Goal: Information Seeking & Learning: Learn about a topic

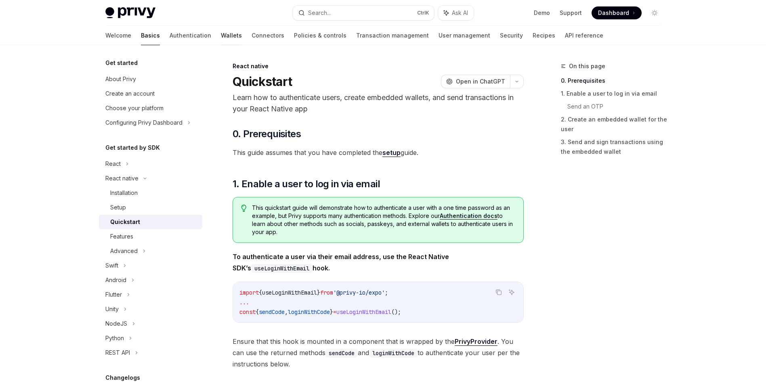
click at [221, 34] on link "Wallets" at bounding box center [231, 35] width 21 height 19
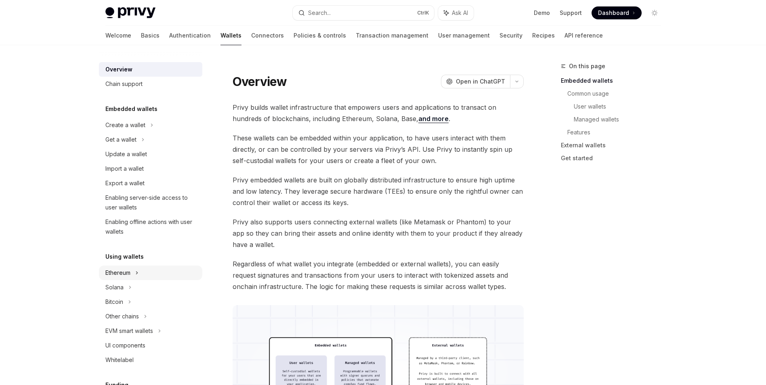
click at [150, 130] on icon at bounding box center [151, 125] width 3 height 10
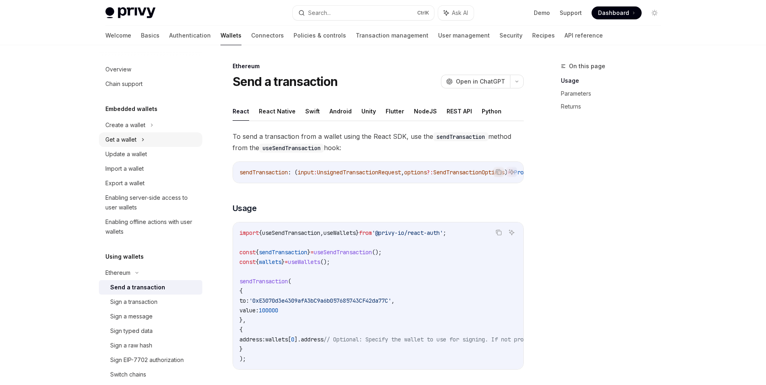
click at [142, 139] on icon at bounding box center [142, 140] width 3 height 10
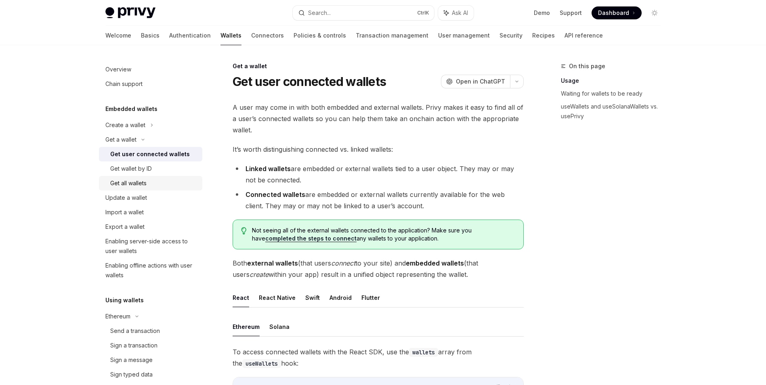
click at [146, 186] on div "Get all wallets" at bounding box center [128, 183] width 36 height 10
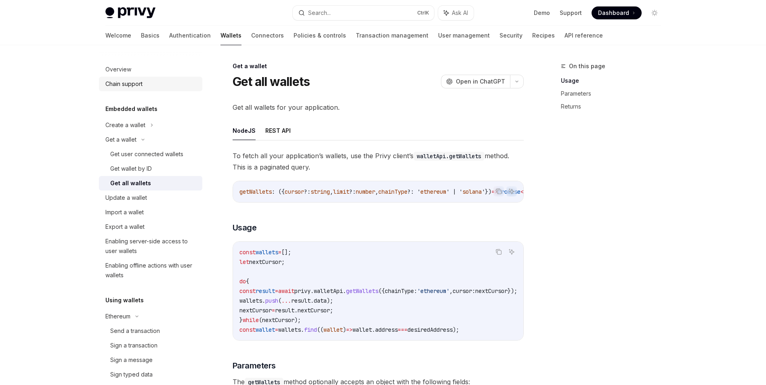
click at [142, 88] on div "Chain support" at bounding box center [123, 84] width 37 height 10
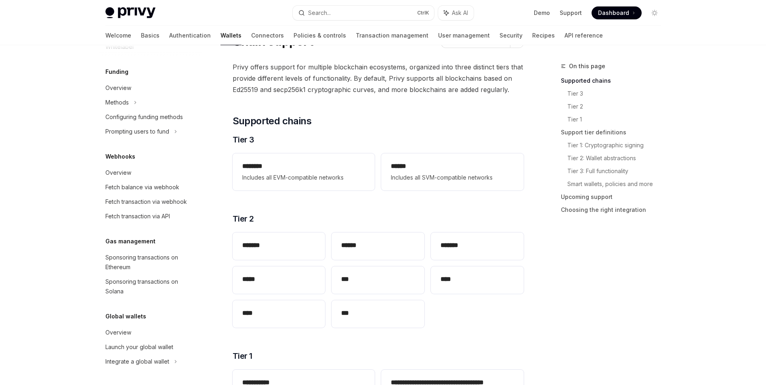
scroll to position [497, 0]
click at [147, 258] on div "Sponsoring transactions on Ethereum" at bounding box center [151, 262] width 92 height 19
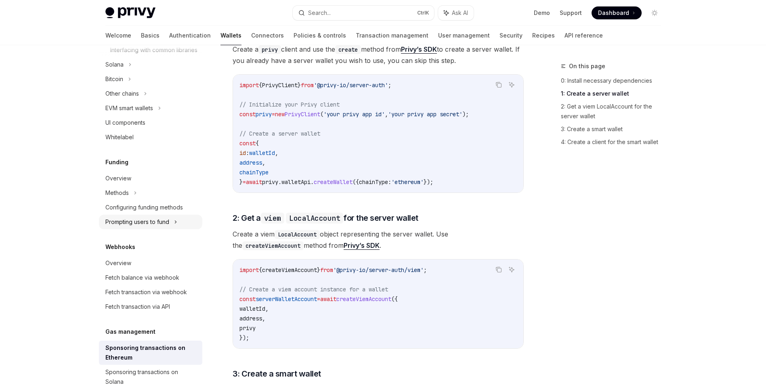
scroll to position [255, 0]
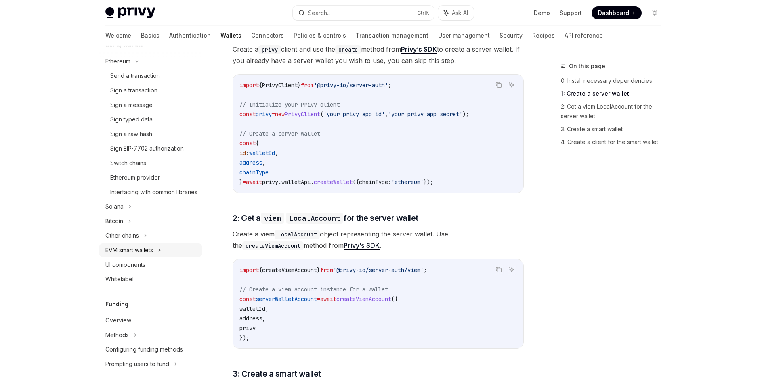
click at [159, 255] on icon at bounding box center [159, 250] width 3 height 10
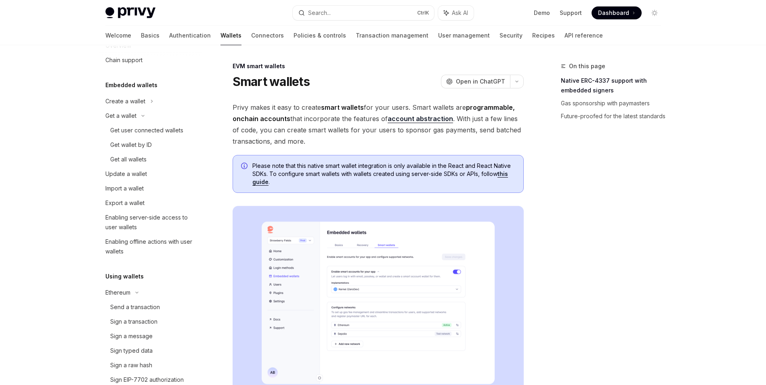
scroll to position [13, 0]
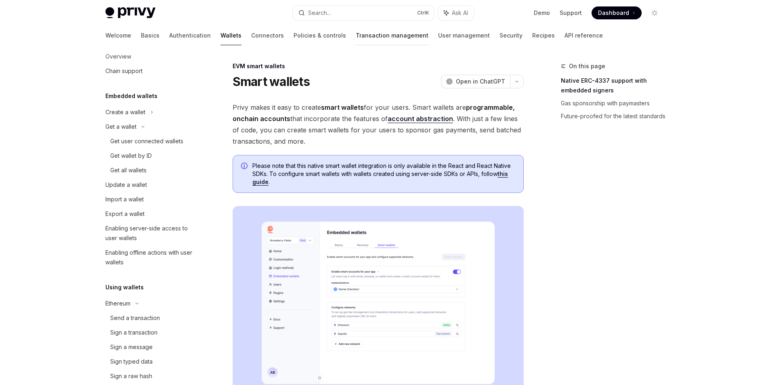
click at [356, 36] on link "Transaction management" at bounding box center [392, 35] width 73 height 19
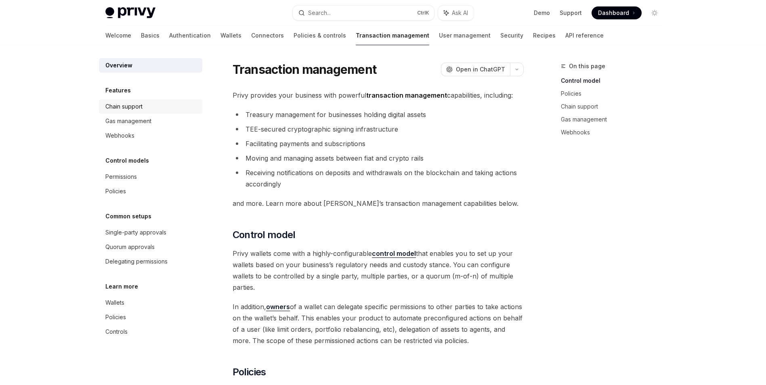
click at [157, 109] on div "Chain support" at bounding box center [151, 107] width 92 height 10
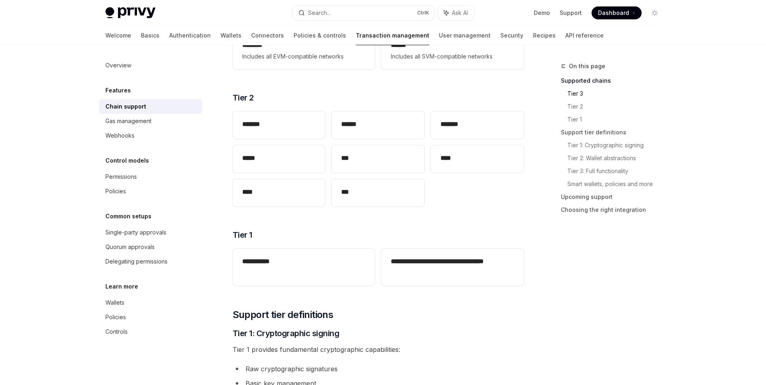
scroll to position [202, 0]
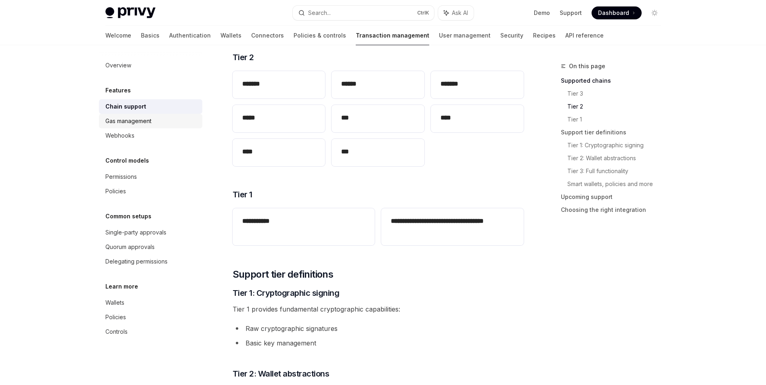
click at [151, 124] on div "Gas management" at bounding box center [128, 121] width 46 height 10
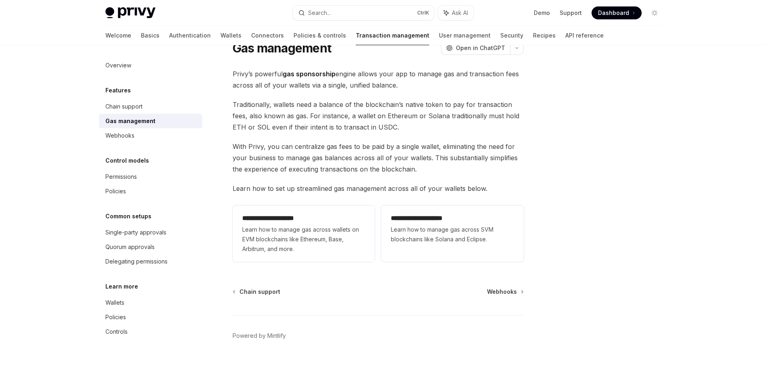
scroll to position [34, 0]
click at [153, 239] on link "Single-party approvals" at bounding box center [150, 232] width 103 height 15
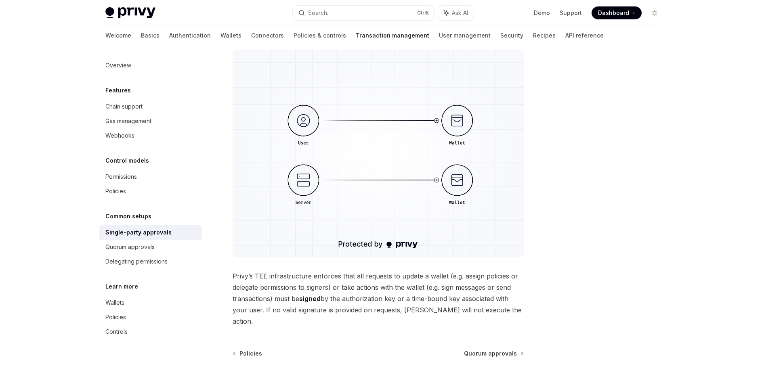
scroll to position [149, 0]
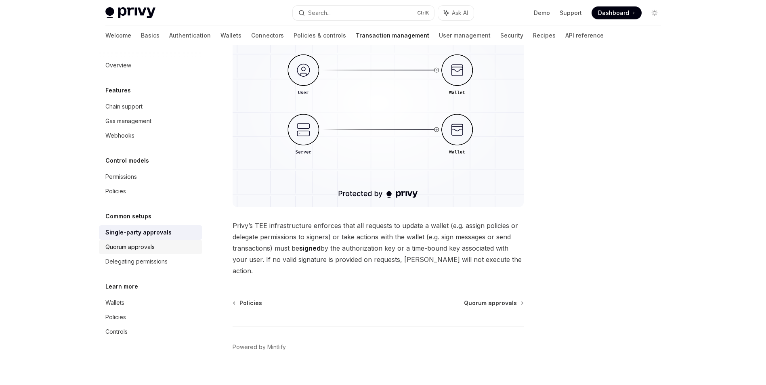
click at [173, 243] on div "Quorum approvals" at bounding box center [151, 247] width 92 height 10
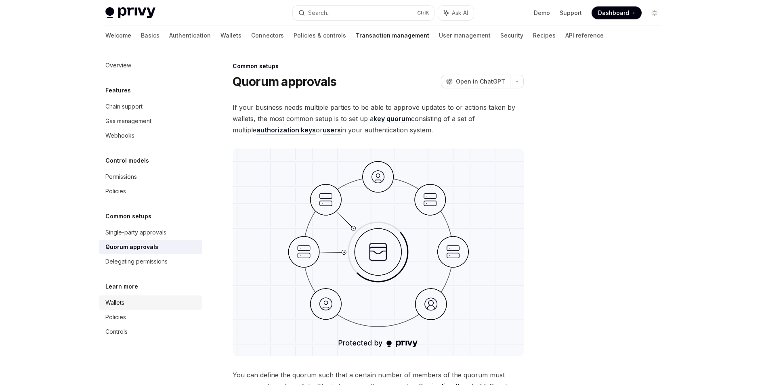
click at [144, 304] on div "Wallets" at bounding box center [151, 303] width 92 height 10
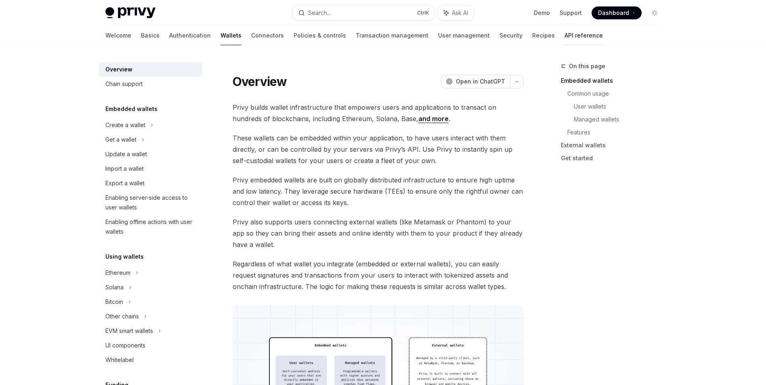
click at [564, 36] on link "API reference" at bounding box center [583, 35] width 38 height 19
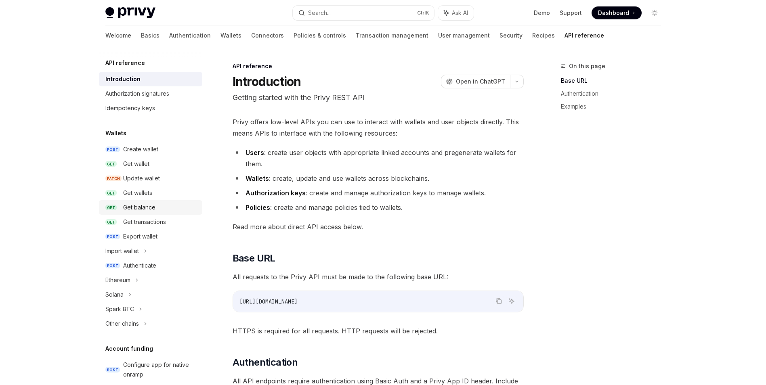
click at [151, 205] on div "Get balance" at bounding box center [139, 208] width 32 height 10
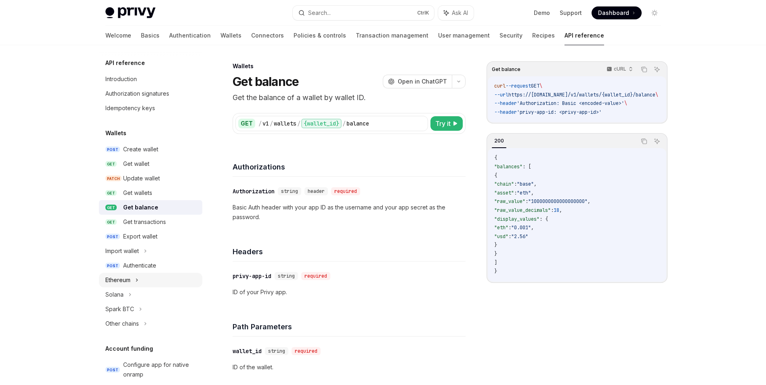
click at [138, 283] on icon at bounding box center [136, 280] width 3 height 10
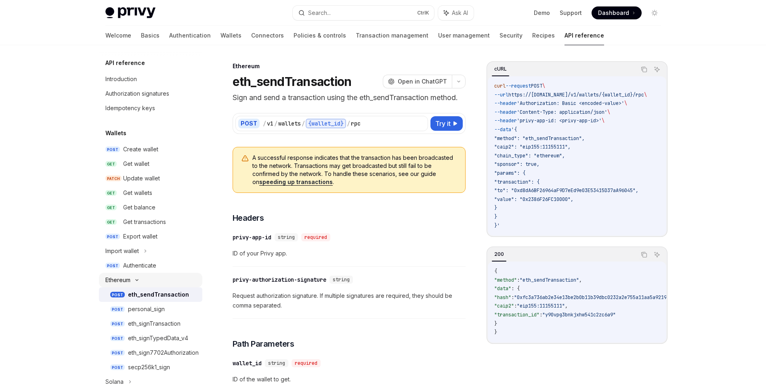
click at [138, 280] on icon at bounding box center [137, 280] width 10 height 3
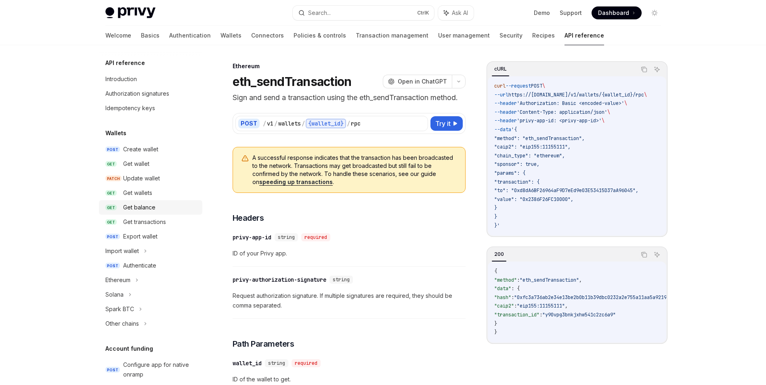
click at [141, 208] on div "Get balance" at bounding box center [139, 208] width 32 height 10
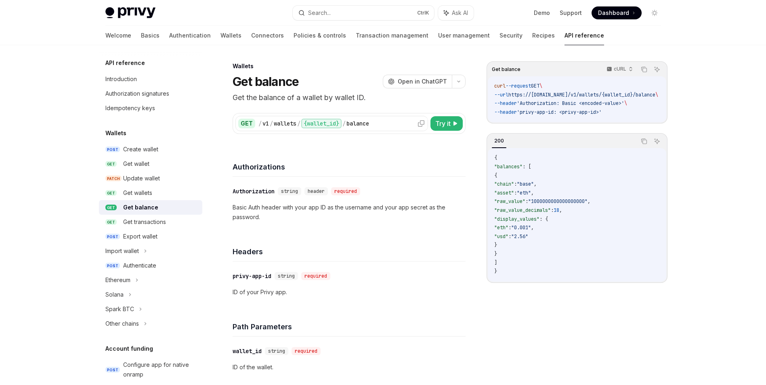
click at [327, 123] on div "{wallet_id}" at bounding box center [321, 124] width 40 height 10
click at [454, 122] on icon at bounding box center [455, 123] width 5 height 5
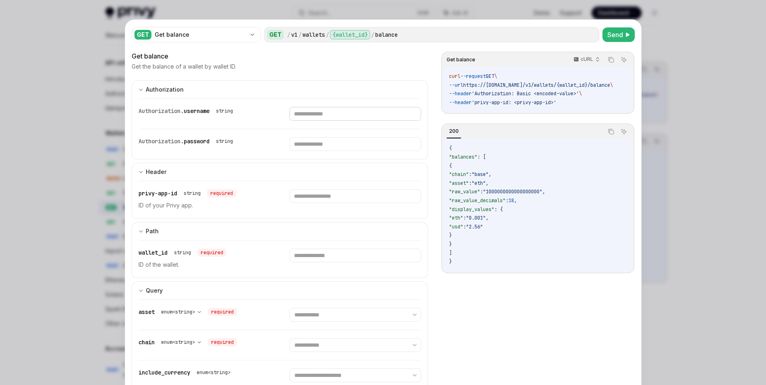
click at [307, 116] on input "text" at bounding box center [355, 114] width 132 height 14
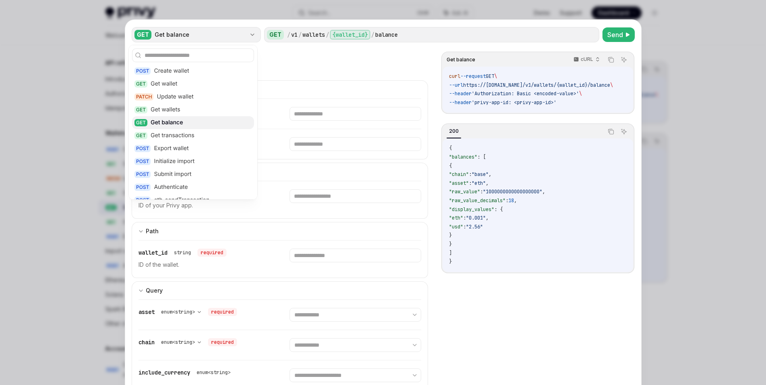
click at [219, 34] on div "Get balance" at bounding box center [200, 35] width 91 height 8
click at [33, 98] on div at bounding box center [383, 192] width 766 height 385
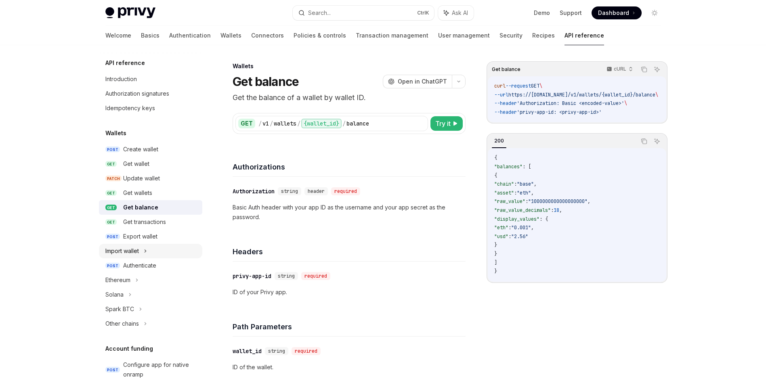
click at [147, 252] on icon at bounding box center [145, 251] width 3 height 10
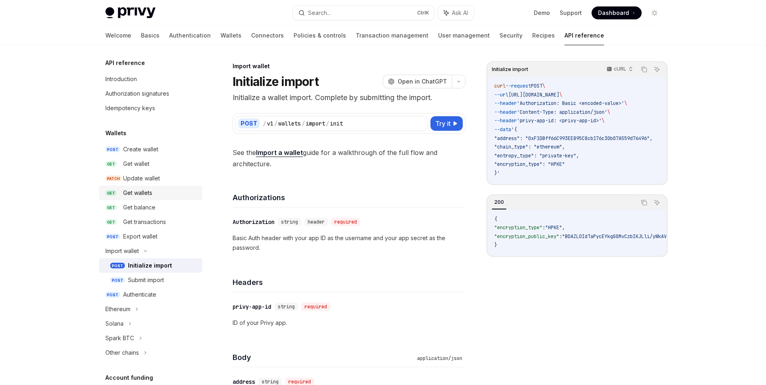
click at [149, 189] on div "Get wallets" at bounding box center [137, 193] width 29 height 10
type textarea "*"
